Goal: Find specific page/section: Find specific page/section

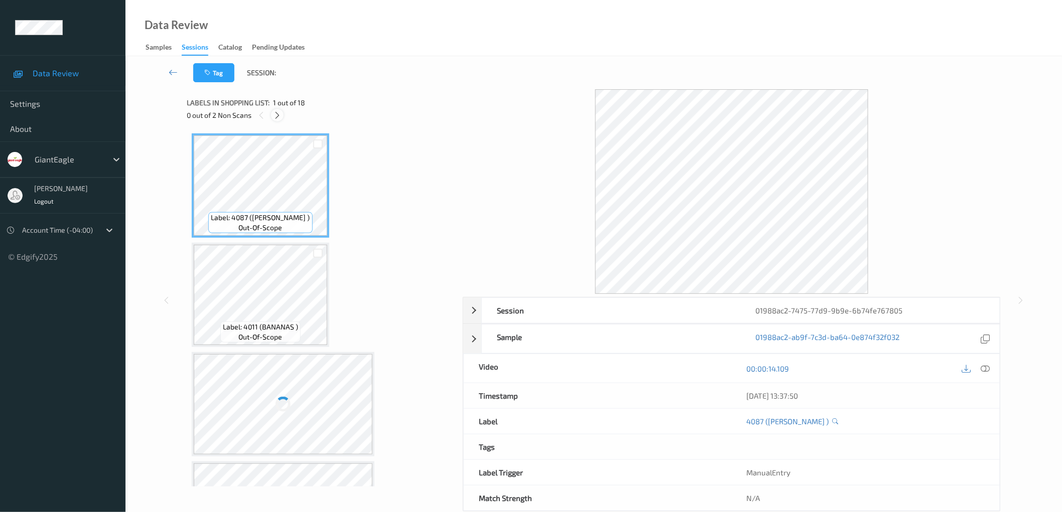
click at [278, 112] on icon at bounding box center [277, 115] width 9 height 9
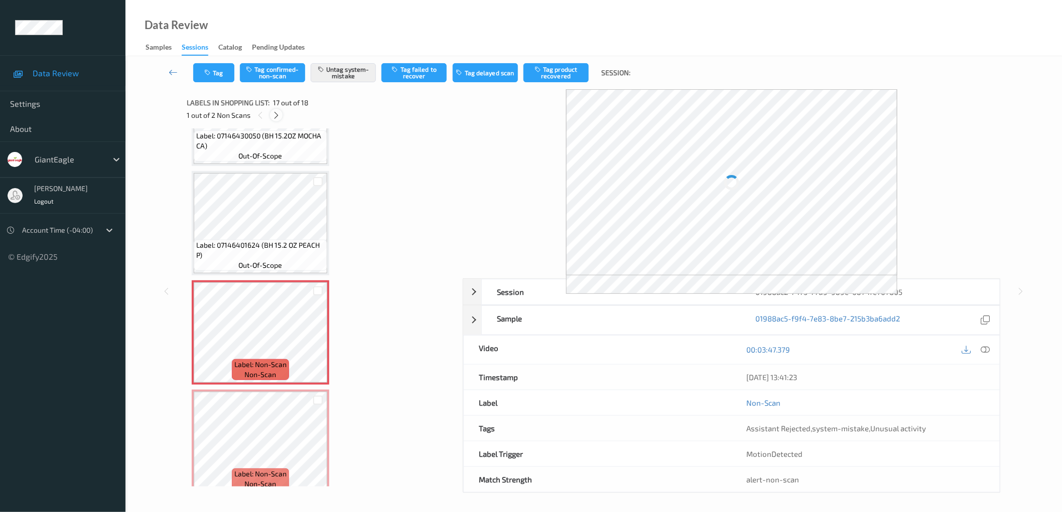
click at [278, 112] on icon at bounding box center [276, 115] width 9 height 9
